Goal: Find specific page/section: Find specific page/section

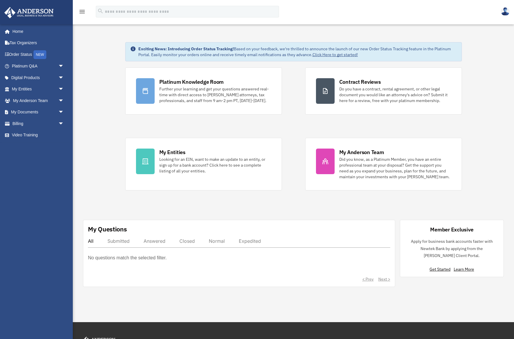
click at [504, 10] on img at bounding box center [504, 11] width 9 height 8
click at [33, 173] on div "marlinamac76@yahoo.com Sign Out marlinamac76@yahoo.com Home Tax Organizers Orde…" at bounding box center [36, 172] width 73 height 296
click at [58, 87] on span "arrow_drop_down" at bounding box center [64, 89] width 12 height 12
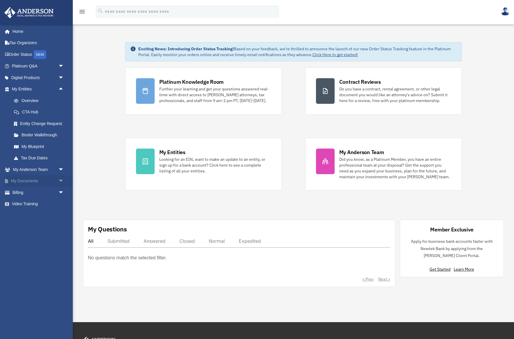
click at [61, 180] on span "arrow_drop_down" at bounding box center [64, 181] width 12 height 12
click at [24, 191] on link "Box" at bounding box center [40, 193] width 65 height 12
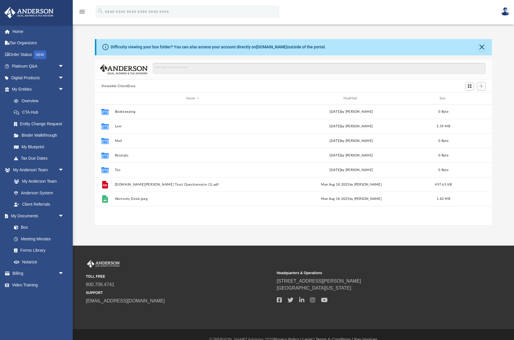
scroll to position [0, 0]
click at [23, 88] on link "My Entities arrow_drop_down" at bounding box center [38, 89] width 69 height 12
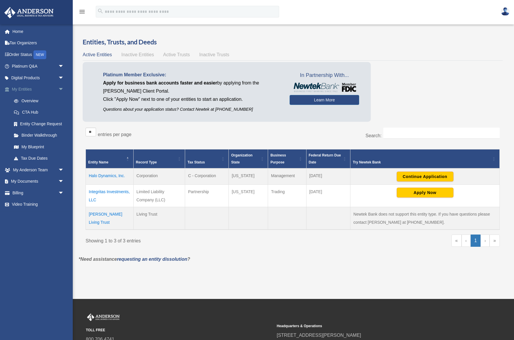
click at [59, 88] on span "arrow_drop_down" at bounding box center [64, 89] width 12 height 12
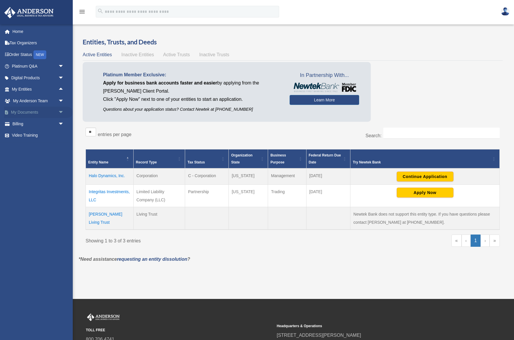
click at [61, 111] on span "arrow_drop_down" at bounding box center [64, 112] width 12 height 12
click at [19, 123] on span at bounding box center [19, 124] width 4 height 4
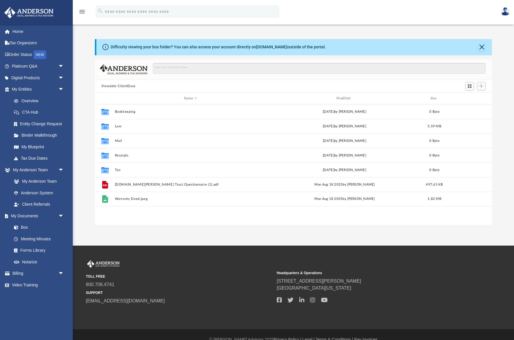
scroll to position [132, 397]
click at [122, 86] on button "Viewable-ClientDocs" at bounding box center [118, 85] width 34 height 5
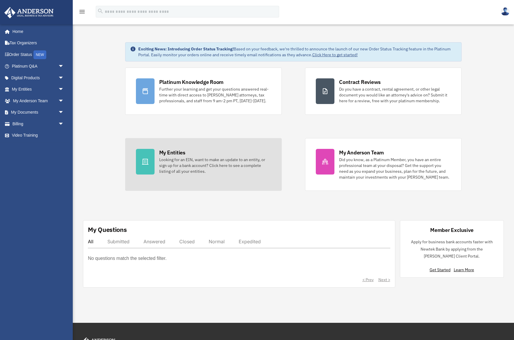
click at [182, 154] on div "My Entities" at bounding box center [172, 152] width 26 height 7
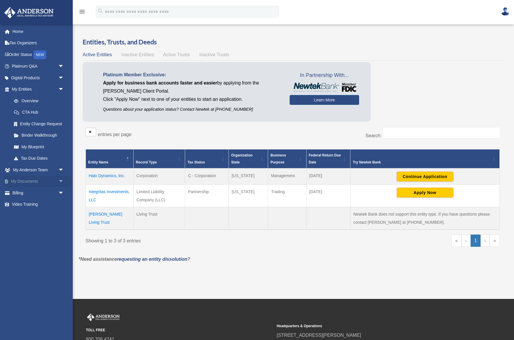
click at [61, 180] on span "arrow_drop_down" at bounding box center [64, 181] width 12 height 12
click at [25, 192] on link "Box" at bounding box center [40, 193] width 65 height 12
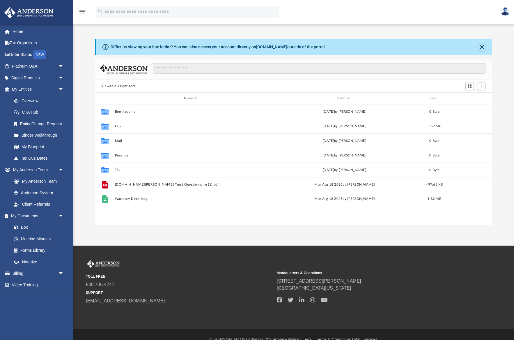
scroll to position [132, 397]
paste input "**********"
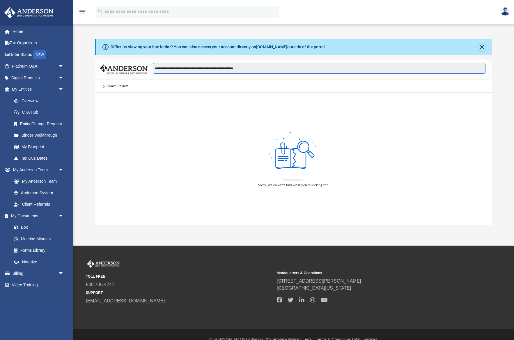
click at [207, 68] on input "**********" at bounding box center [319, 68] width 333 height 11
click at [220, 67] on input "**********" at bounding box center [319, 68] width 333 height 11
type input "*"
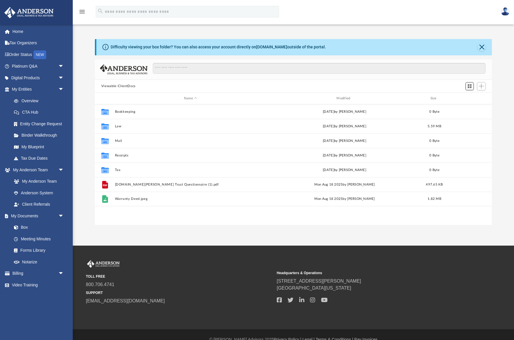
click at [470, 84] on span "Switch to Grid View" at bounding box center [469, 85] width 5 height 5
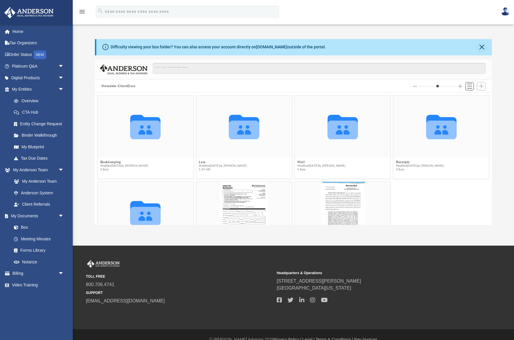
scroll to position [42, 0]
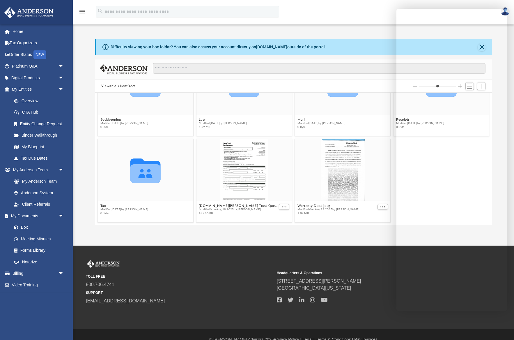
click at [371, 7] on div "menu search Site Menu add marlinamac76@yahoo.com Reset Password Logout" at bounding box center [256, 14] width 505 height 20
click at [366, 269] on div "Headquarters & Operations 3225 McLeod Dr. Las Vegas, Nevada, 89121" at bounding box center [370, 286] width 187 height 36
click at [442, 5] on div "menu search Site Menu add marlinamac76@yahoo.com Reset Password Logout" at bounding box center [256, 14] width 505 height 20
click at [398, 315] on div "TOLL FREE 800.706.4741 SUPPORT info@andersonadvisors.com Headquarters & Operati…" at bounding box center [257, 286] width 514 height 83
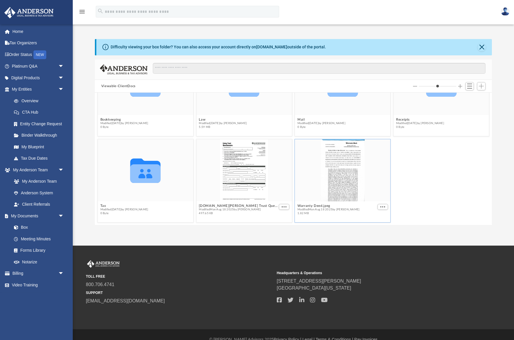
scroll to position [0, 0]
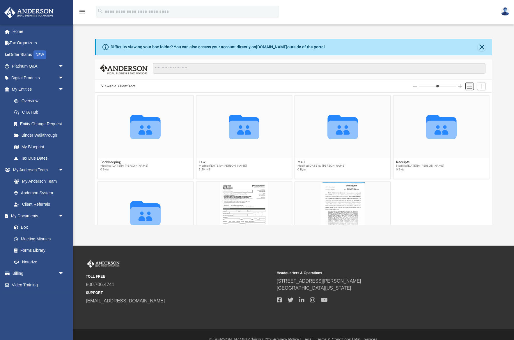
click at [472, 86] on span "Switch to List View" at bounding box center [469, 85] width 5 height 5
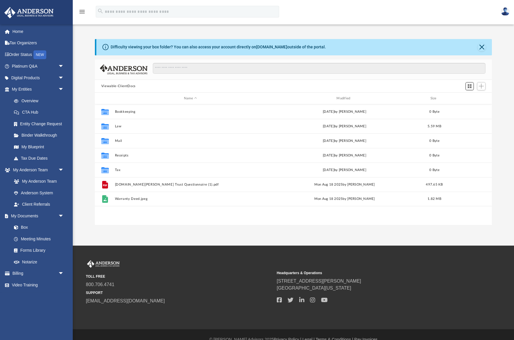
scroll to position [132, 397]
